Goal: Contribute content: Add original content to the website for others to see

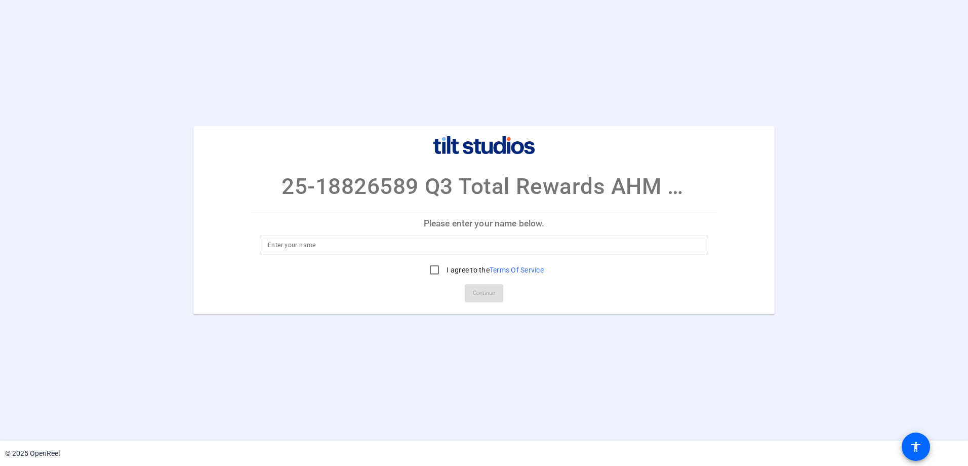
click at [477, 243] on input at bounding box center [484, 245] width 433 height 12
type input "Sarah Cooper"
click at [431, 272] on input "I agree to the Terms Of Service" at bounding box center [434, 270] width 20 height 20
checkbox input "true"
click at [483, 299] on span "Continue" at bounding box center [484, 293] width 22 height 15
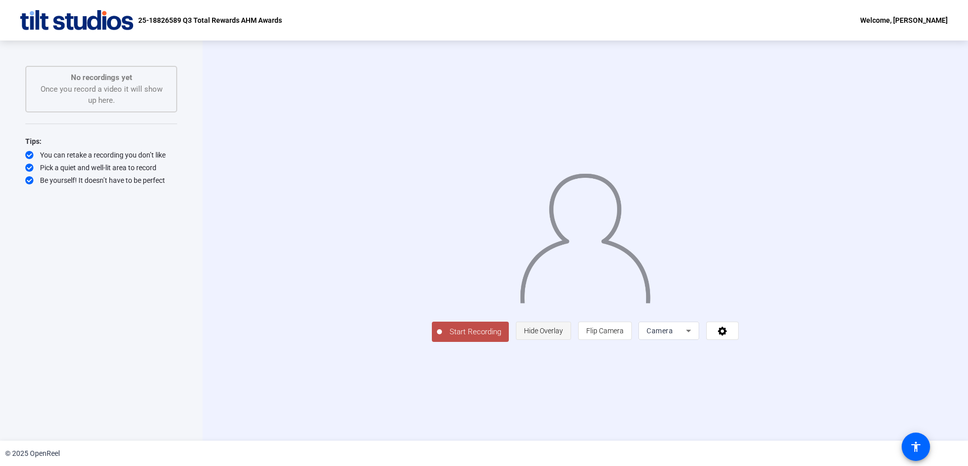
click at [563, 340] on span "Hide Overlay" at bounding box center [543, 330] width 39 height 19
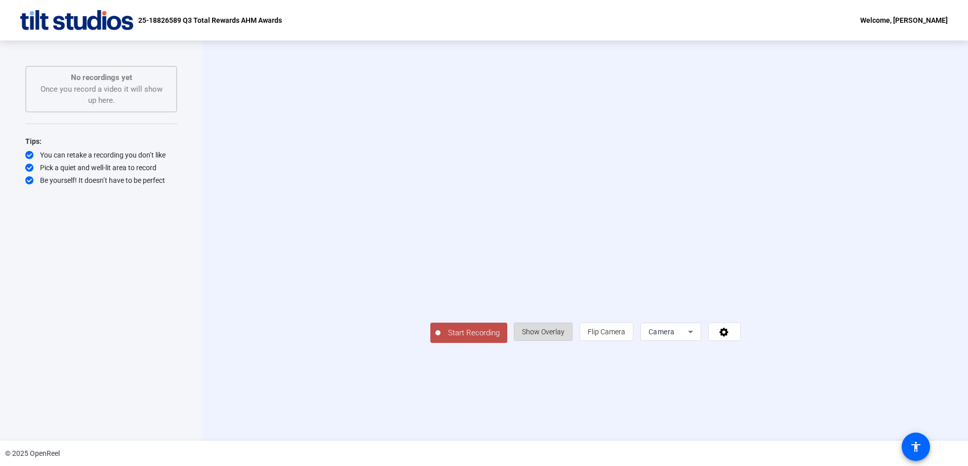
click at [565, 341] on span "Show Overlay" at bounding box center [543, 331] width 43 height 19
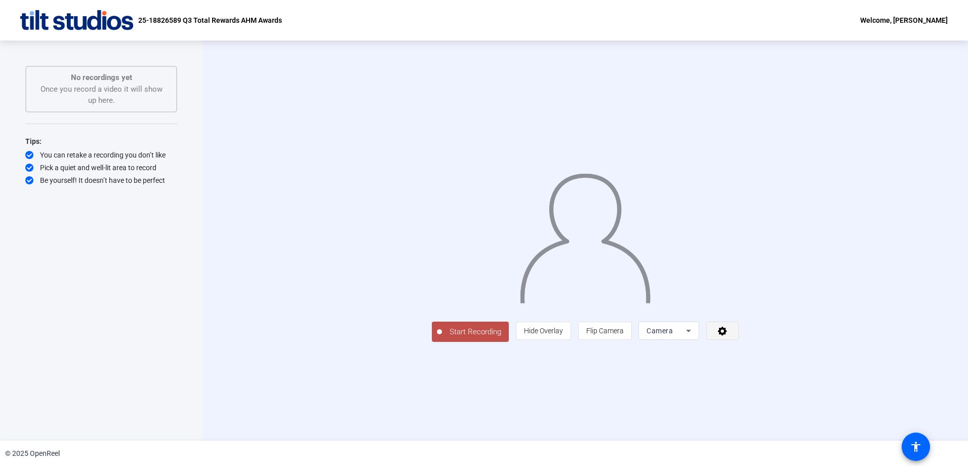
click at [729, 336] on icon at bounding box center [723, 331] width 12 height 10
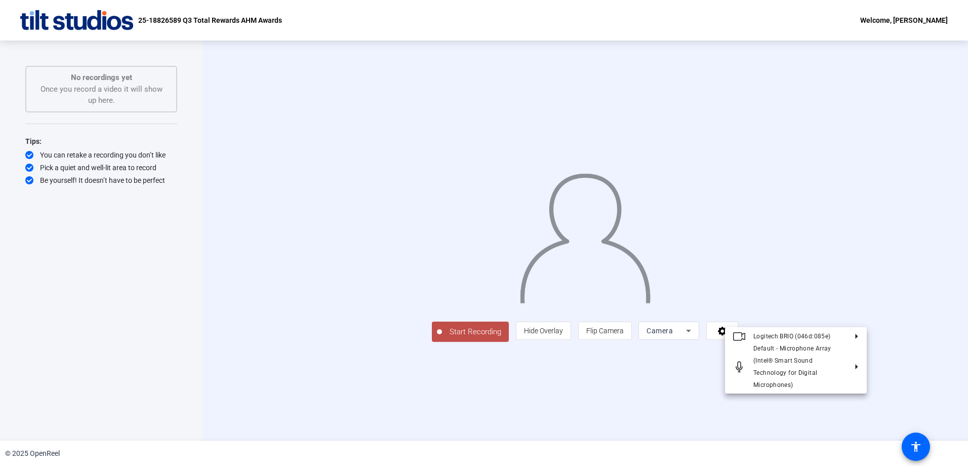
click at [924, 343] on div at bounding box center [484, 233] width 968 height 466
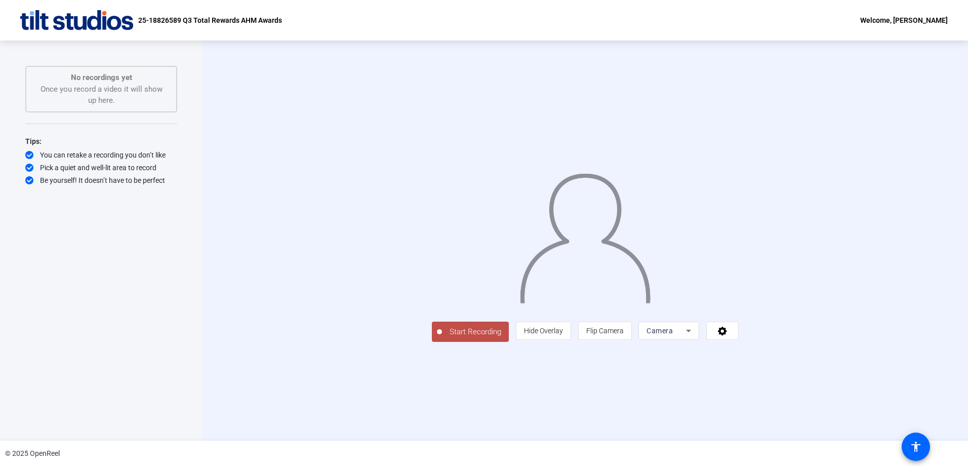
click at [144, 288] on div "Start Recording No recordings yet Once you record a video it will show up here.…" at bounding box center [101, 230] width 152 height 328
click at [563, 340] on span "Hide Overlay" at bounding box center [543, 330] width 39 height 19
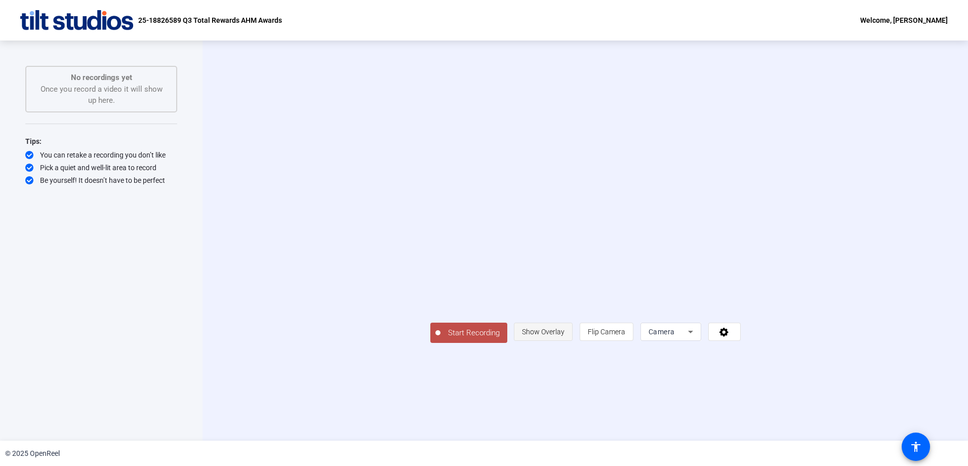
click at [565, 336] on span "Show Overlay" at bounding box center [543, 332] width 43 height 8
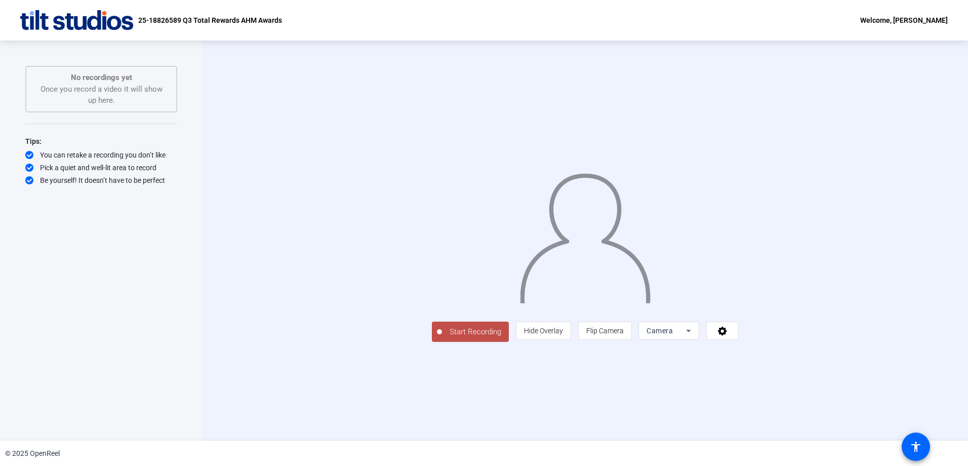
click at [442, 338] on span "Start Recording" at bounding box center [475, 332] width 67 height 12
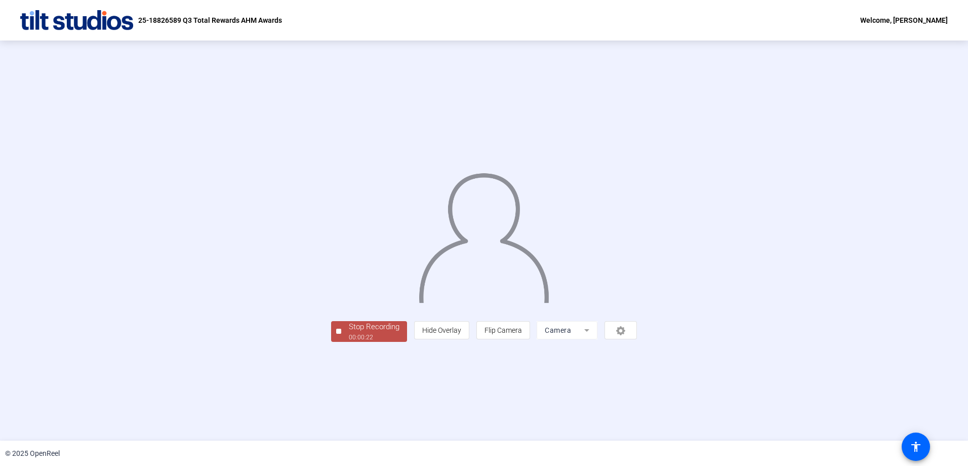
click at [341, 342] on span "Stop Recording 00:00:22" at bounding box center [374, 331] width 66 height 21
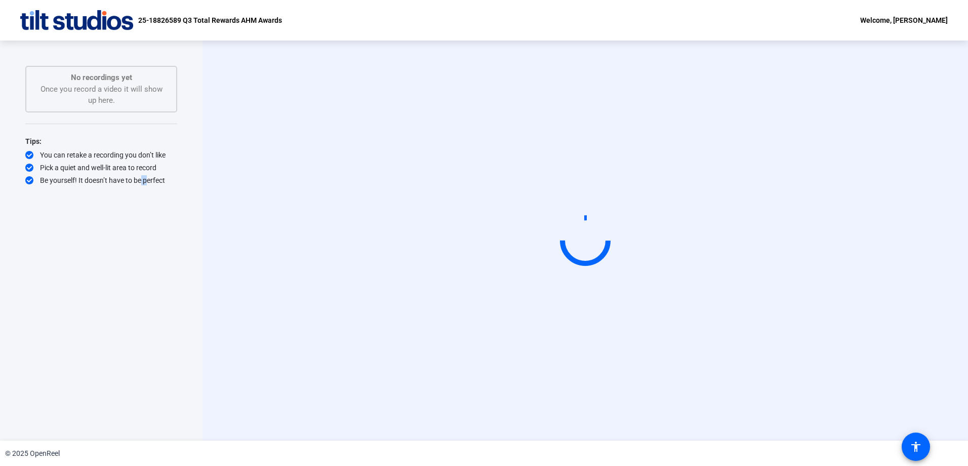
click at [143, 305] on div "Start Recording No recordings yet Once you record a video it will show up here.…" at bounding box center [101, 230] width 152 height 328
drag, startPoint x: 143, startPoint y: 305, endPoint x: 119, endPoint y: 326, distance: 32.0
click at [119, 326] on div "Start Recording No recordings yet Once you record a video it will show up here.…" at bounding box center [101, 230] width 152 height 328
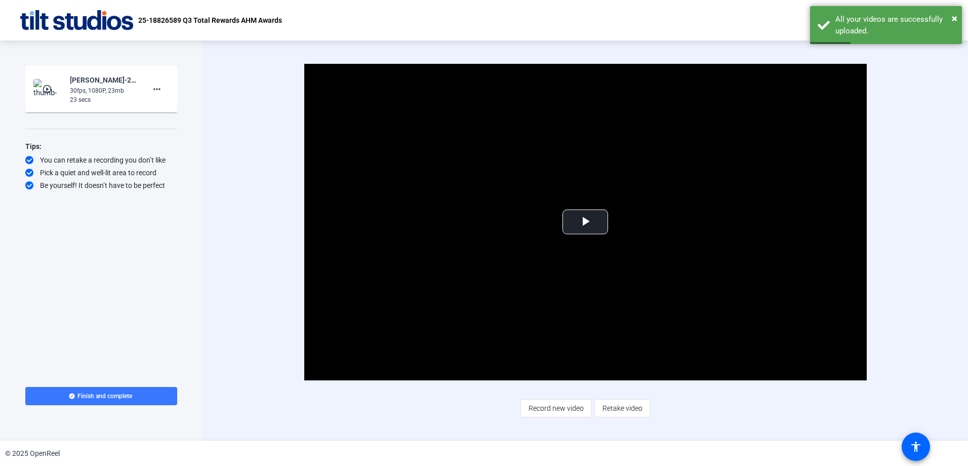
drag, startPoint x: 553, startPoint y: 413, endPoint x: 611, endPoint y: 424, distance: 59.3
click at [611, 424] on div "Video Player is loading. Play Video Play Mute Current Time 0:00 / Duration 0:22…" at bounding box center [586, 241] width 766 height 400
click at [631, 410] on span "Retake video" at bounding box center [623, 408] width 40 height 19
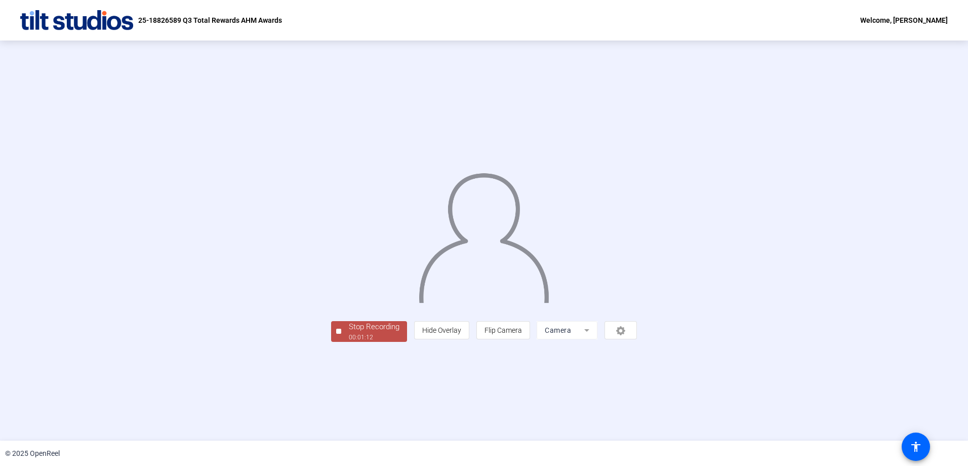
click at [349, 333] on div "Stop Recording" at bounding box center [374, 327] width 51 height 12
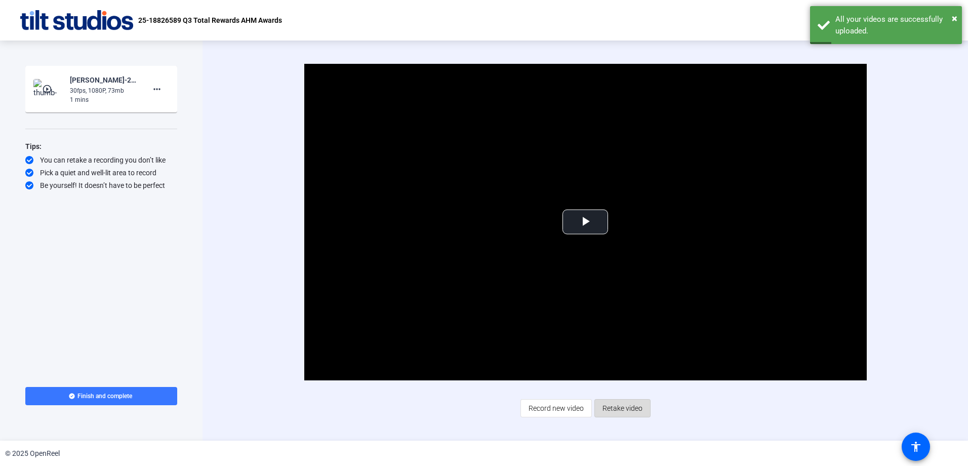
click at [640, 409] on span "Retake video" at bounding box center [623, 408] width 40 height 19
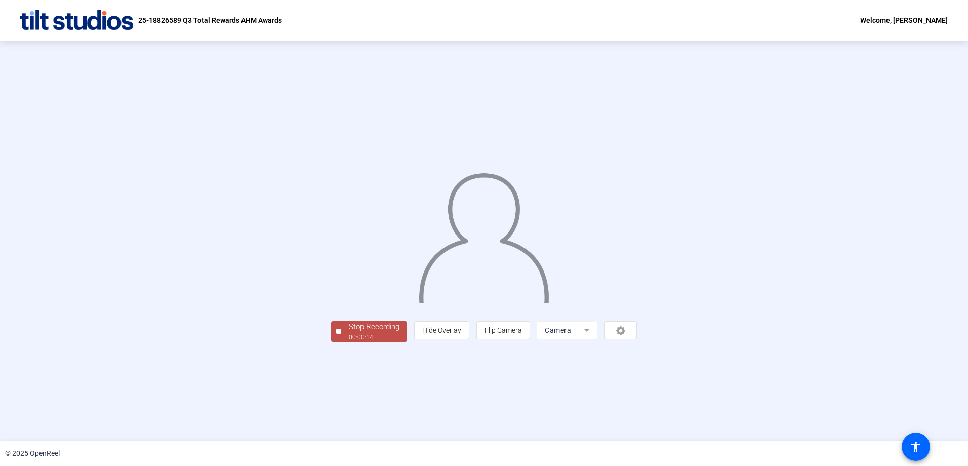
click at [349, 333] on div "Stop Recording" at bounding box center [374, 327] width 51 height 12
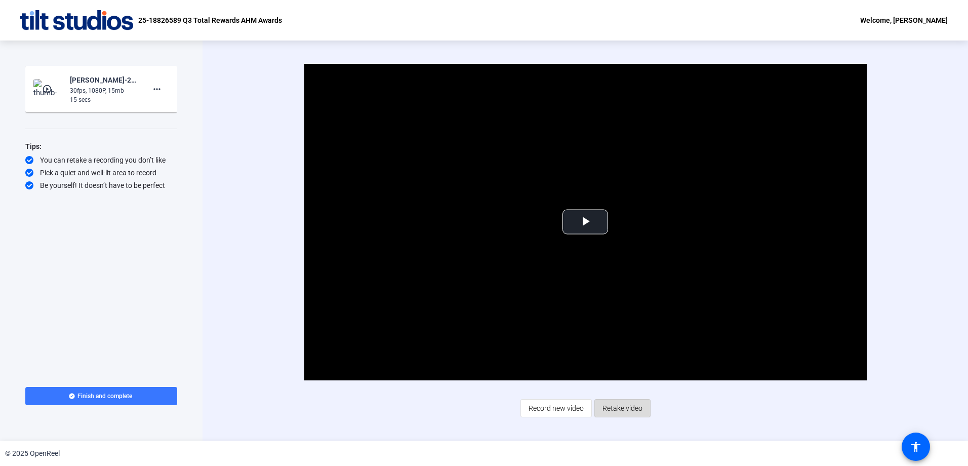
click at [636, 413] on span "Retake video" at bounding box center [623, 408] width 40 height 19
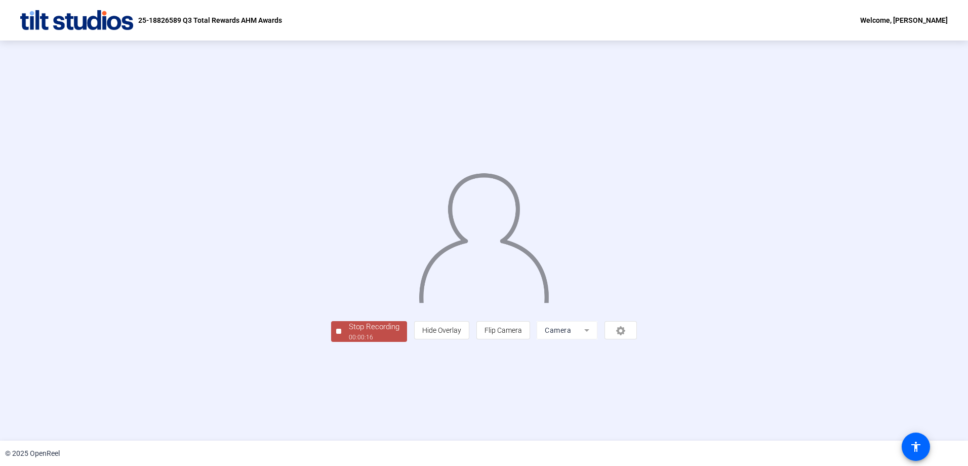
click at [349, 342] on div "00:00:16" at bounding box center [374, 337] width 51 height 9
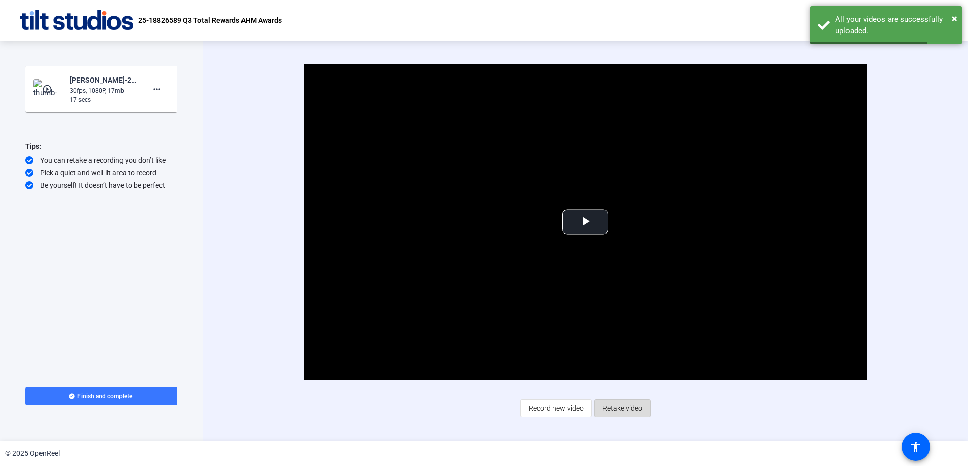
click at [621, 409] on span "Retake video" at bounding box center [623, 408] width 40 height 19
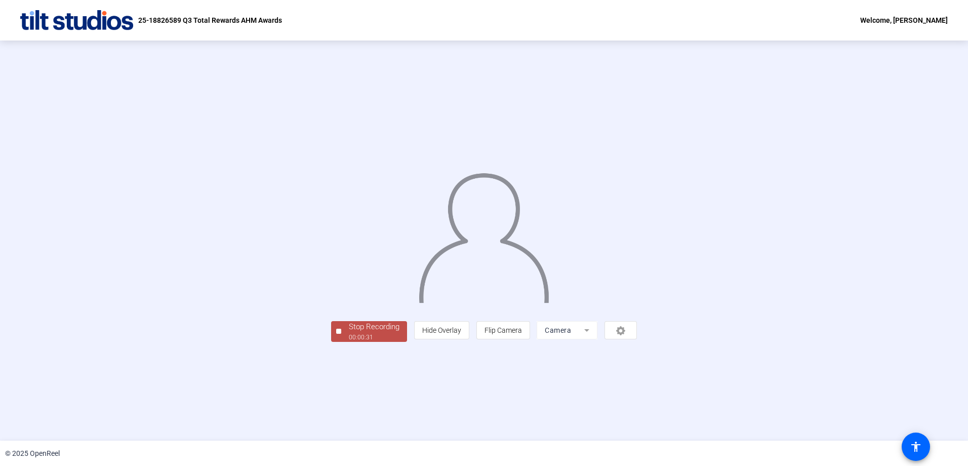
click at [349, 342] on div "00:00:31" at bounding box center [374, 337] width 51 height 9
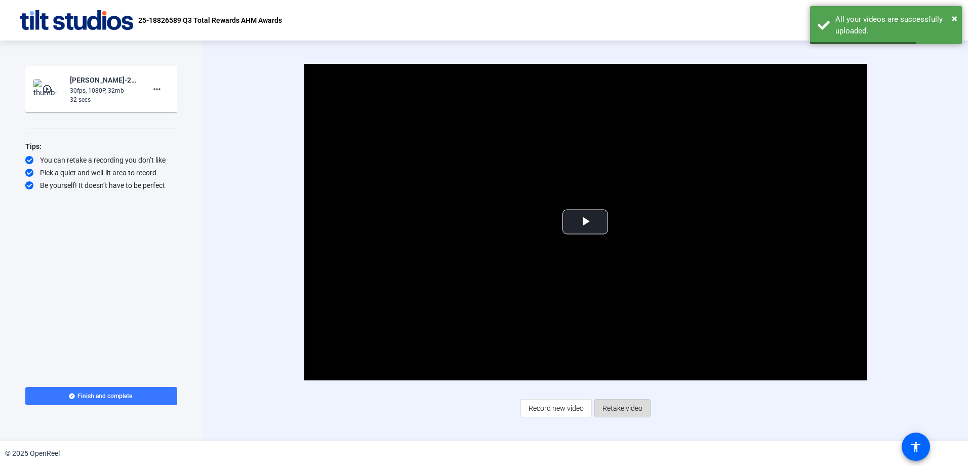
click at [633, 405] on span "Retake video" at bounding box center [623, 408] width 40 height 19
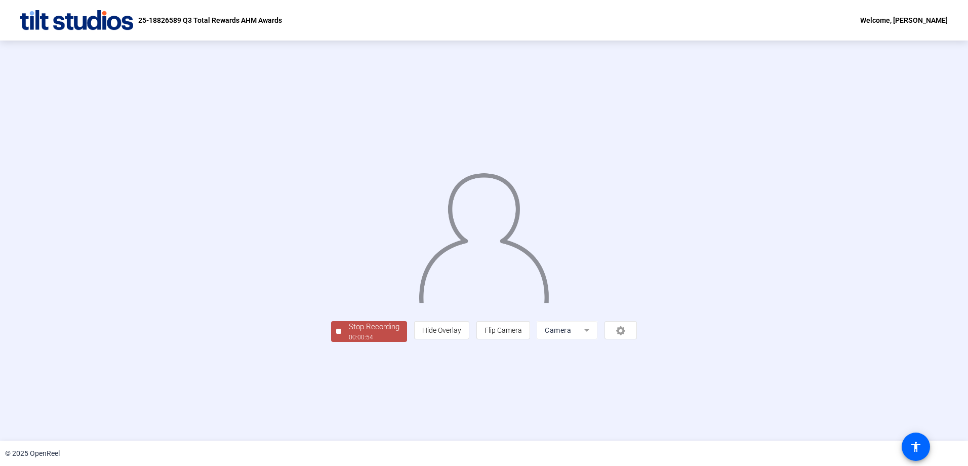
click at [341, 342] on span "Stop Recording 00:00:54" at bounding box center [374, 331] width 66 height 21
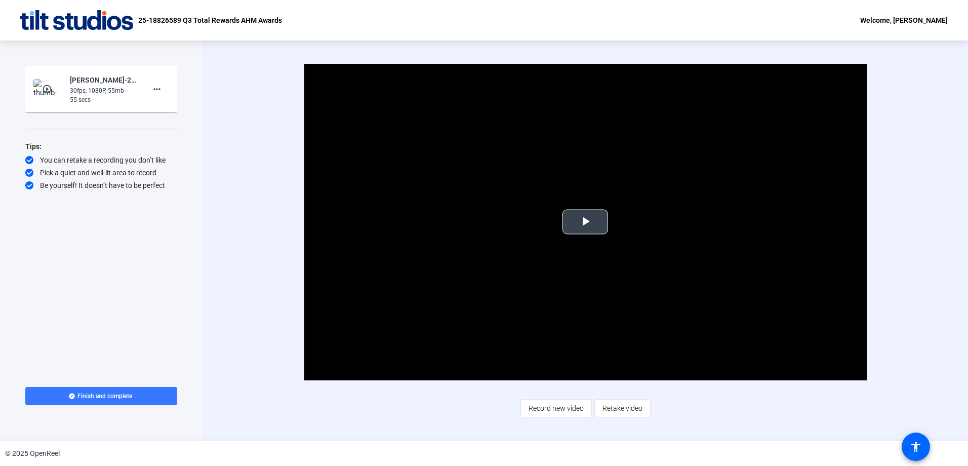
click at [586, 222] on span "Video Player" at bounding box center [586, 222] width 0 height 0
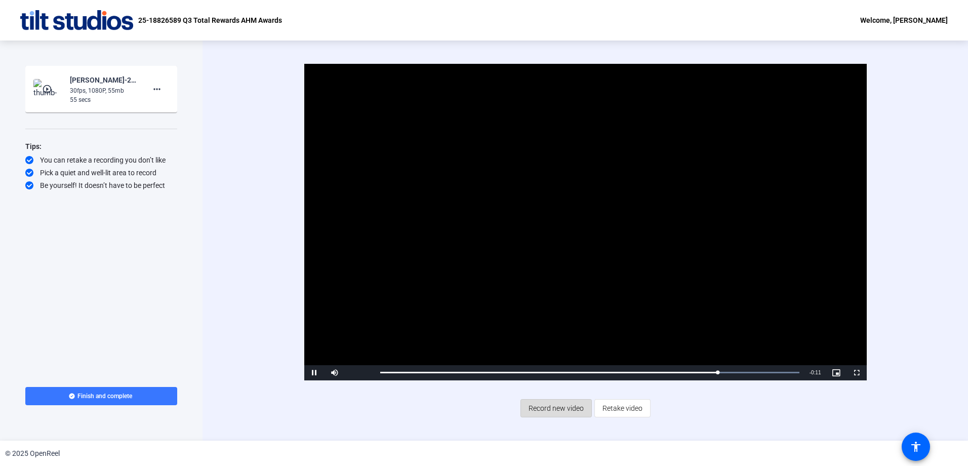
click at [552, 407] on span "Record new video" at bounding box center [556, 408] width 55 height 19
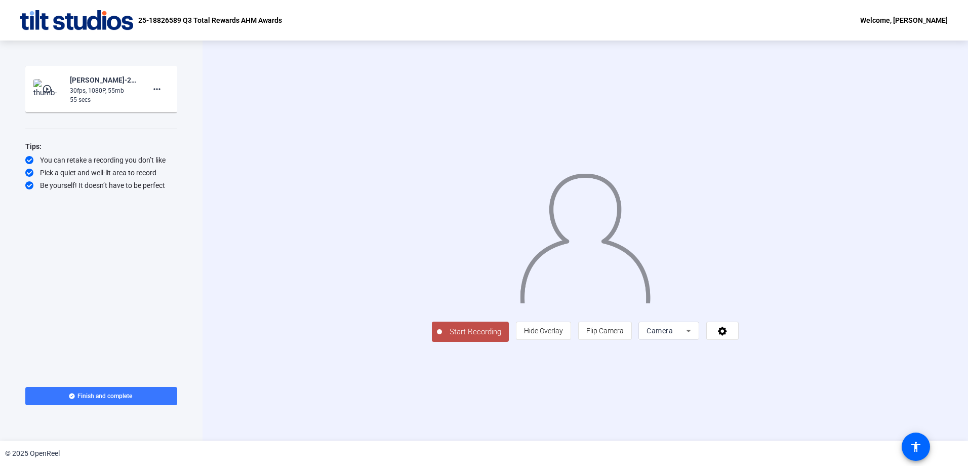
click at [442, 338] on span "Start Recording" at bounding box center [475, 332] width 67 height 12
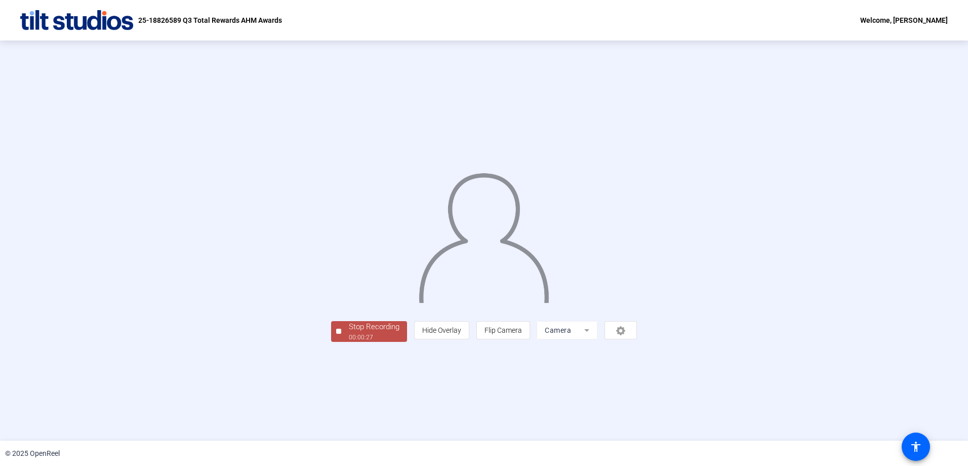
click at [341, 342] on span "Stop Recording 00:00:27" at bounding box center [374, 331] width 66 height 21
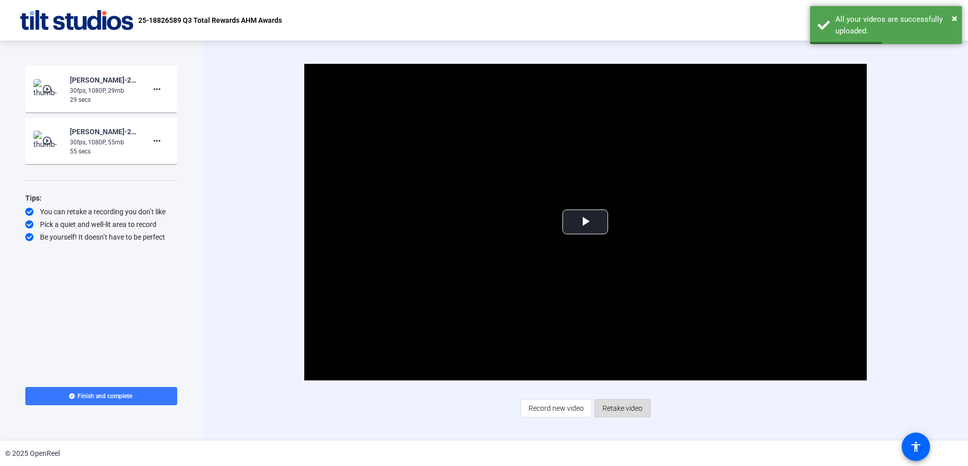
click at [632, 408] on span "Retake video" at bounding box center [623, 408] width 40 height 19
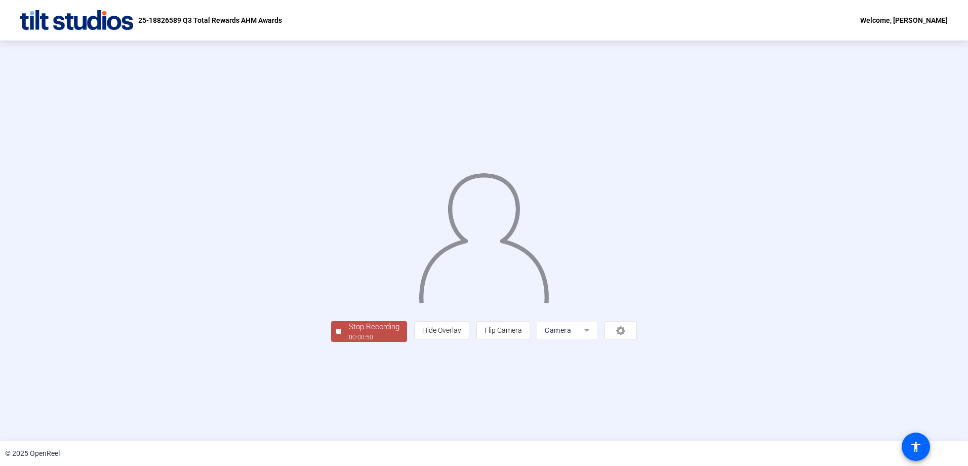
click at [349, 342] on div "00:00:50" at bounding box center [374, 337] width 51 height 9
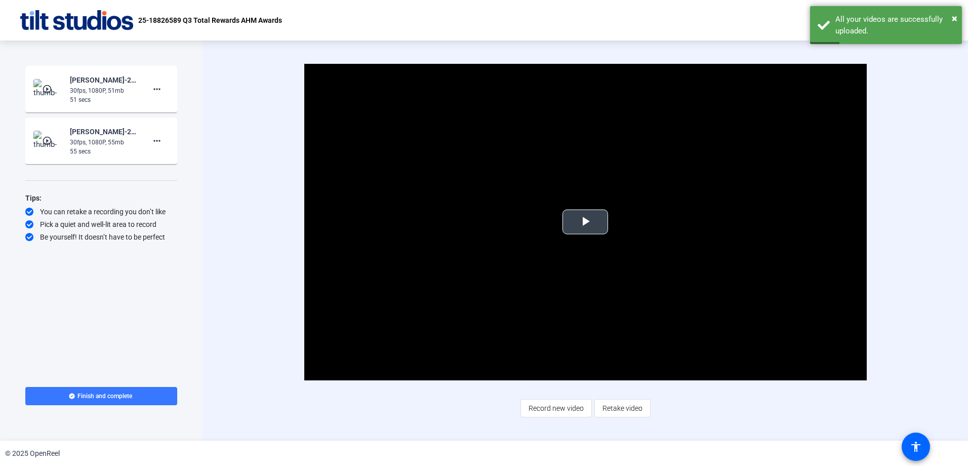
click at [586, 222] on span "Video Player" at bounding box center [586, 222] width 0 height 0
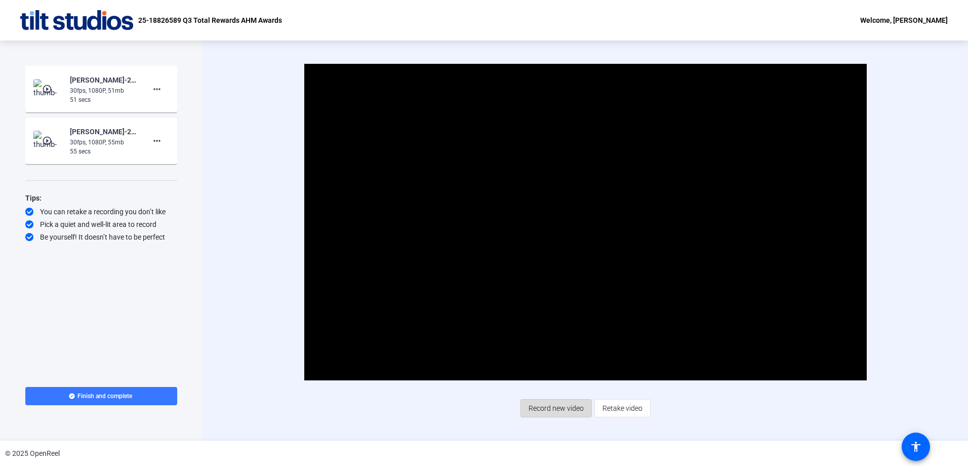
click at [569, 406] on span "Record new video" at bounding box center [556, 408] width 55 height 19
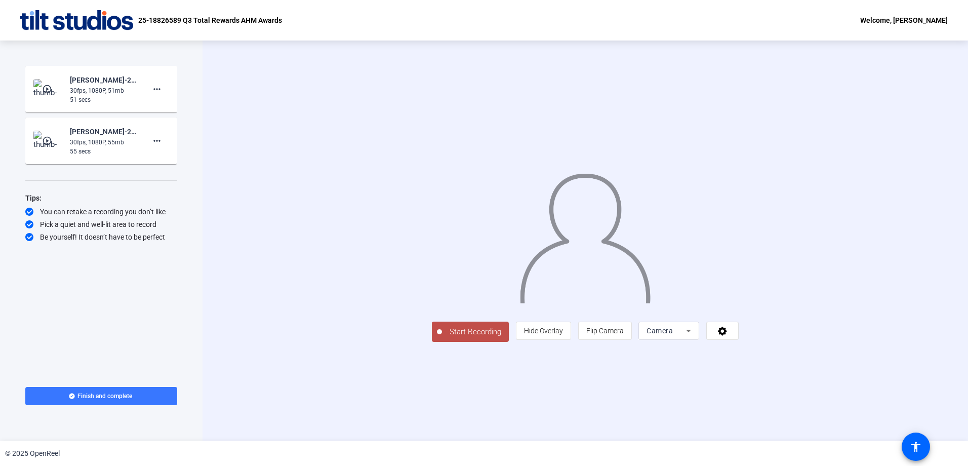
click at [442, 338] on span "Start Recording" at bounding box center [475, 332] width 67 height 12
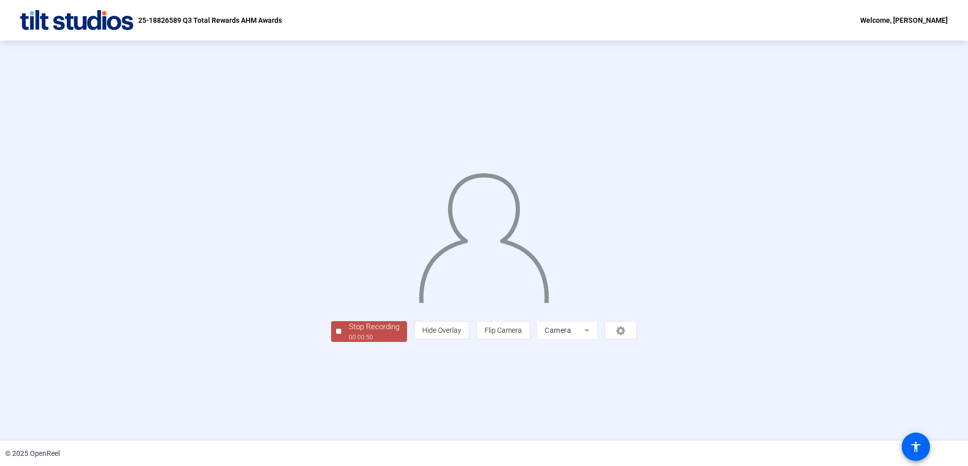
click at [331, 342] on div "Stop Recording 00:00:50 person Hide Overlay flip Flip Camera Camera" at bounding box center [484, 241] width 306 height 202
click at [349, 333] on div "Stop Recording" at bounding box center [374, 327] width 51 height 12
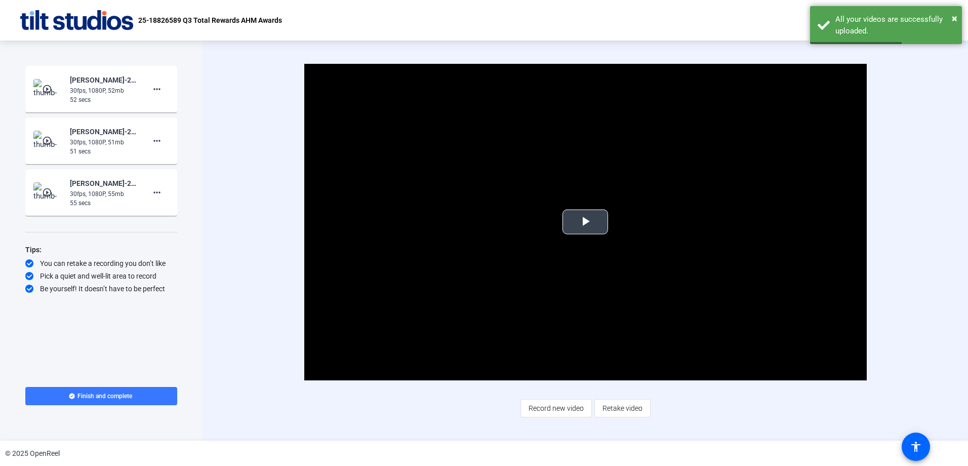
click at [586, 222] on span "Video Player" at bounding box center [586, 222] width 0 height 0
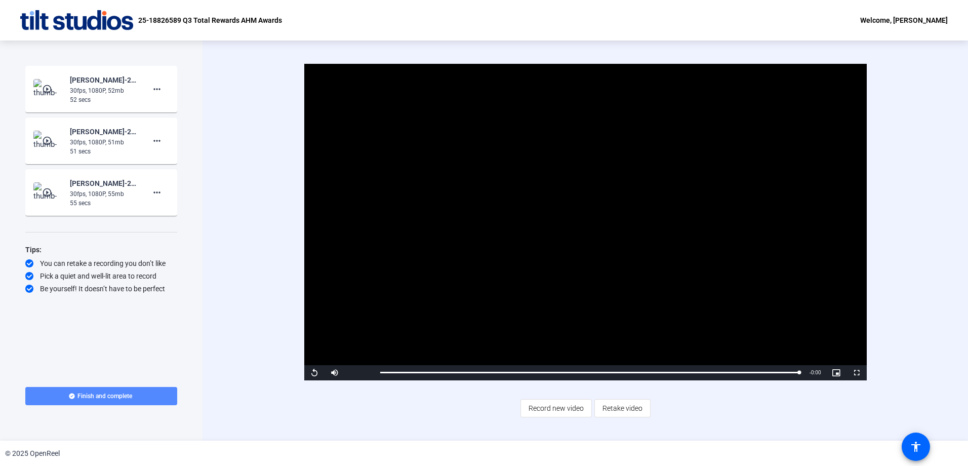
click at [122, 396] on span "Finish and complete" at bounding box center [104, 396] width 55 height 8
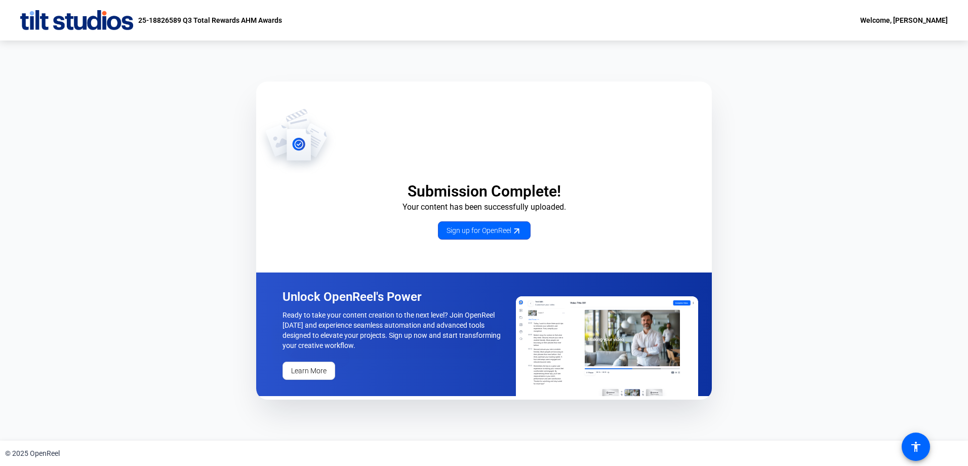
click at [201, 246] on div "Submission Complete! Your content has been successfully uploaded. Sign up for O…" at bounding box center [484, 241] width 968 height 400
click at [184, 244] on div "Submission Complete! Your content has been successfully uploaded. Sign up for O…" at bounding box center [484, 241] width 968 height 400
click at [889, 22] on div "Welcome, Sarah Cooper" at bounding box center [905, 20] width 88 height 12
click at [127, 100] on div at bounding box center [484, 233] width 968 height 466
click at [77, 200] on div "Submission Complete! Your content has been successfully uploaded. Sign up for O…" at bounding box center [484, 241] width 968 height 400
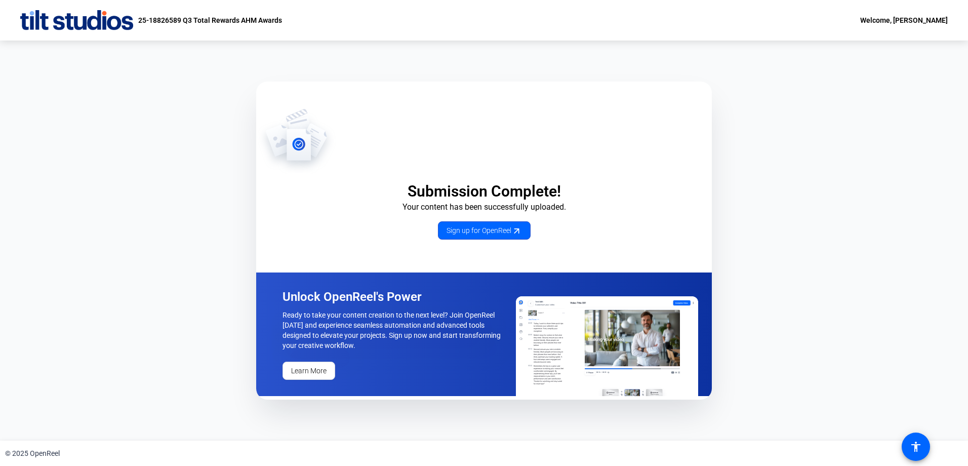
click at [757, 131] on div "Submission Complete! Your content has been successfully uploaded. Sign up for O…" at bounding box center [484, 241] width 968 height 400
